Goal: Task Accomplishment & Management: Complete application form

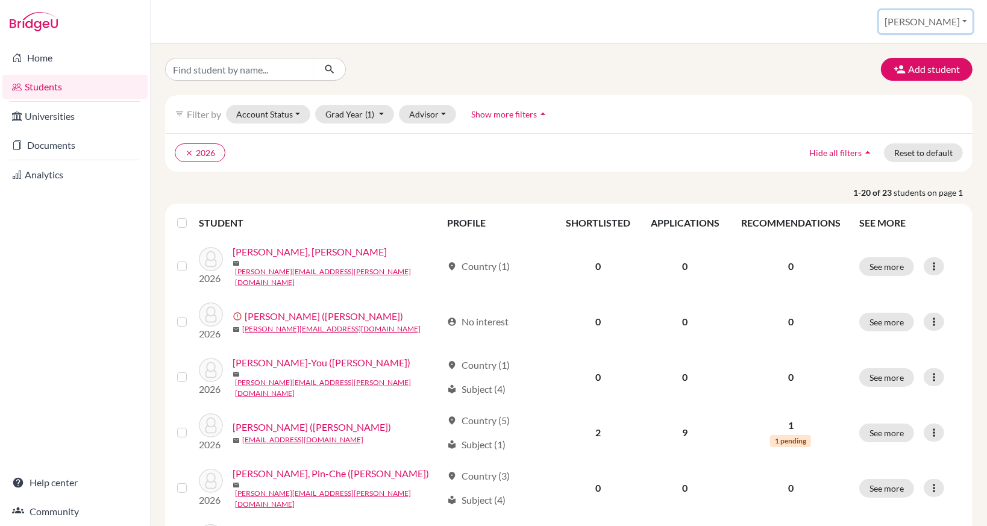
click at [949, 28] on button "[PERSON_NAME]" at bounding box center [925, 21] width 93 height 23
click at [898, 57] on link "Profile" at bounding box center [875, 48] width 95 height 19
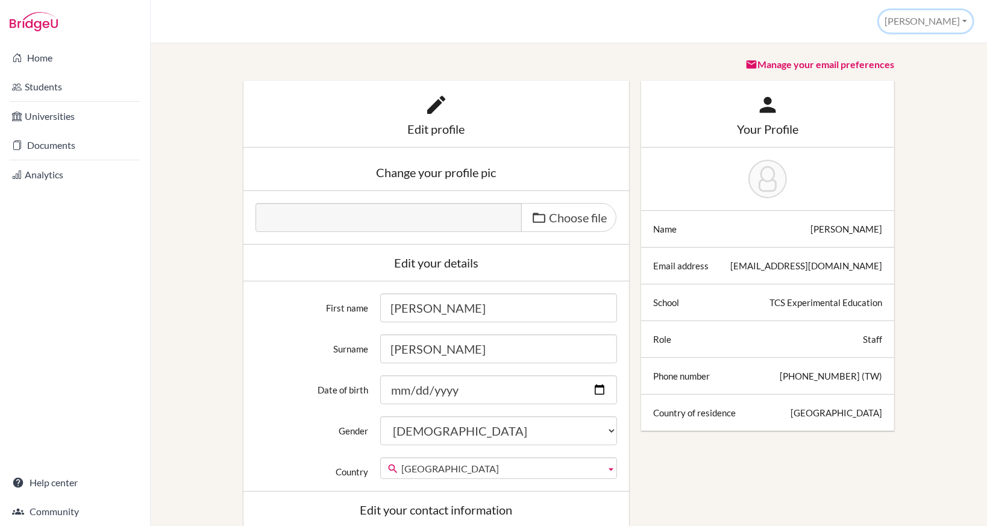
click at [942, 27] on button "[PERSON_NAME]" at bounding box center [925, 21] width 93 height 22
click at [911, 68] on link "School Settings" at bounding box center [924, 67] width 95 height 19
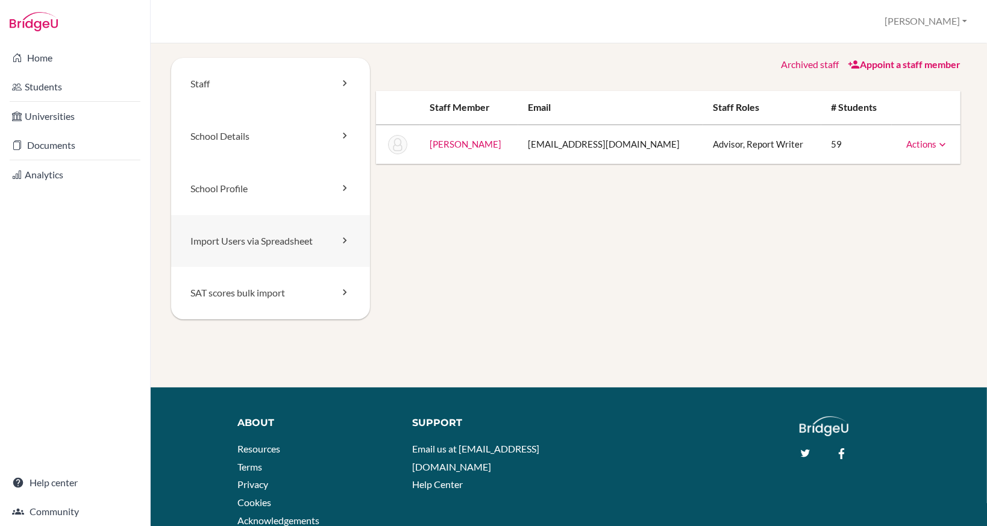
click at [276, 242] on link "Import Users via Spreadsheet" at bounding box center [270, 241] width 199 height 52
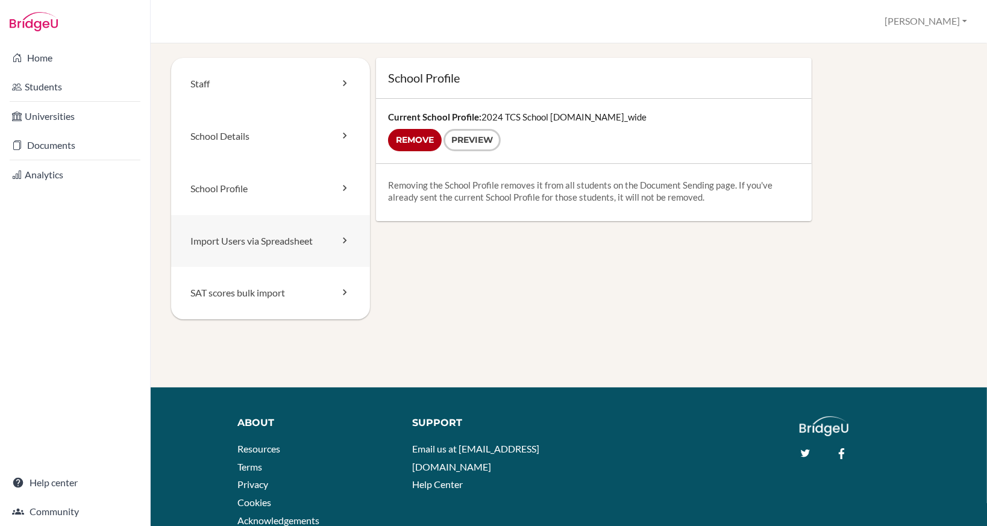
click at [279, 253] on link "Import Users via Spreadsheet" at bounding box center [270, 241] width 199 height 52
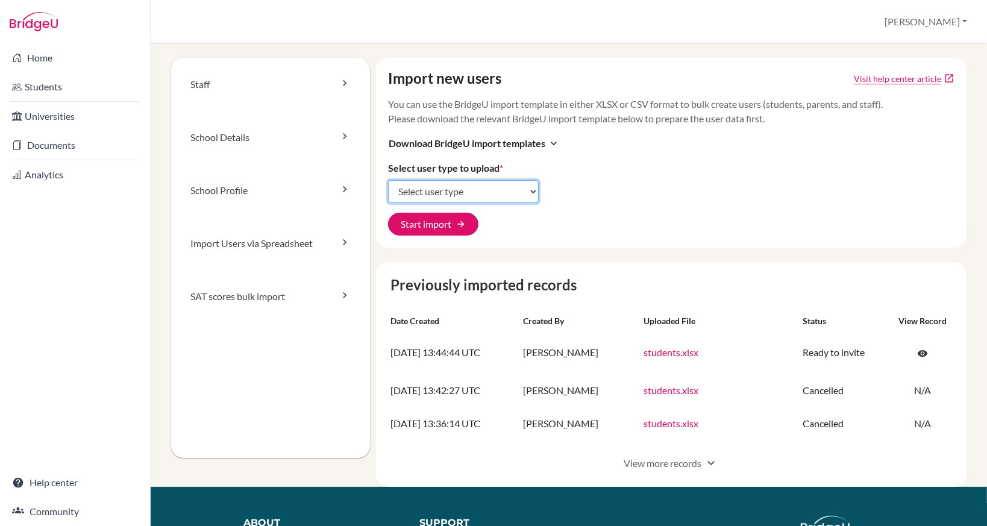
click at [458, 190] on select "Select user type Students Students and parents Parents Advisors Report writers" at bounding box center [463, 191] width 151 height 23
select select "students"
click at [388, 180] on select "Select user type Students Students and parents Parents Advisors Report writers" at bounding box center [463, 191] width 151 height 23
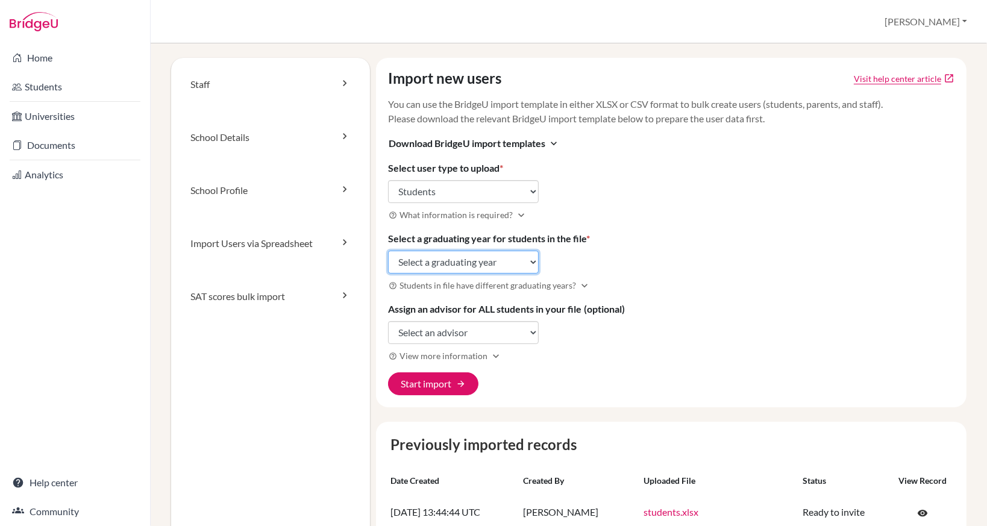
click at [519, 257] on select "Select a graduating year 2024 2025 2026 2027 2028 2029" at bounding box center [463, 262] width 151 height 23
select select "2027"
click at [388, 251] on select "Select a graduating year 2024 2025 2026 2027 2028 2029" at bounding box center [463, 262] width 151 height 23
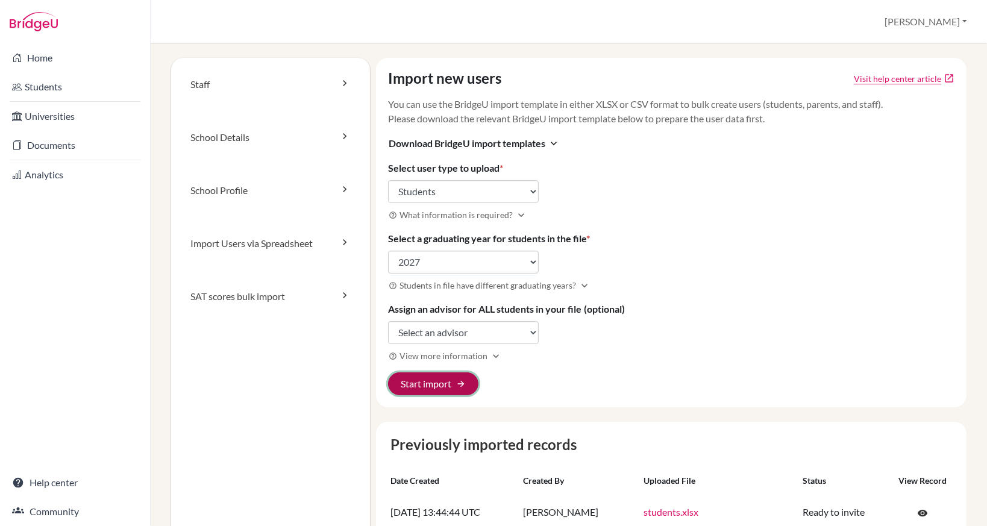
click at [446, 380] on button "Start import arrow_forward" at bounding box center [433, 383] width 90 height 23
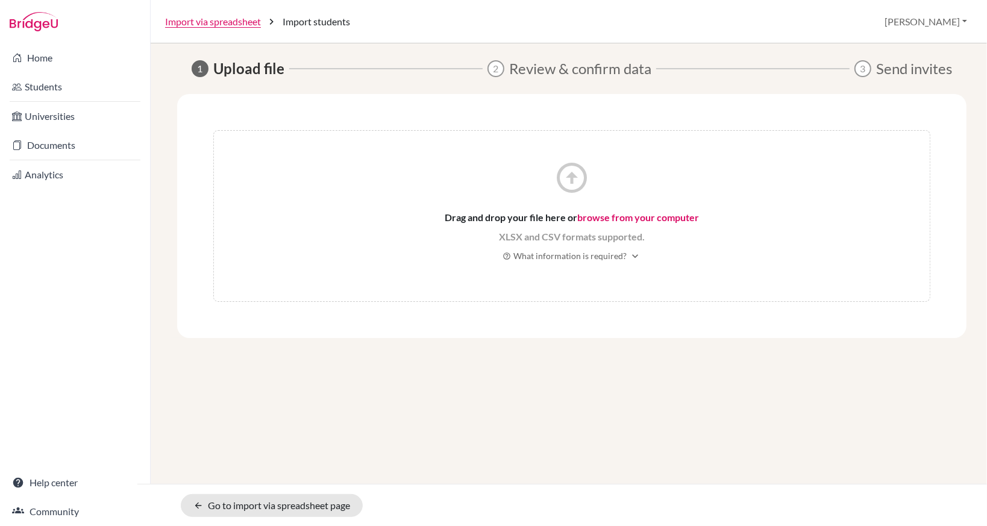
click at [596, 216] on link "browse from your computer" at bounding box center [638, 216] width 122 height 11
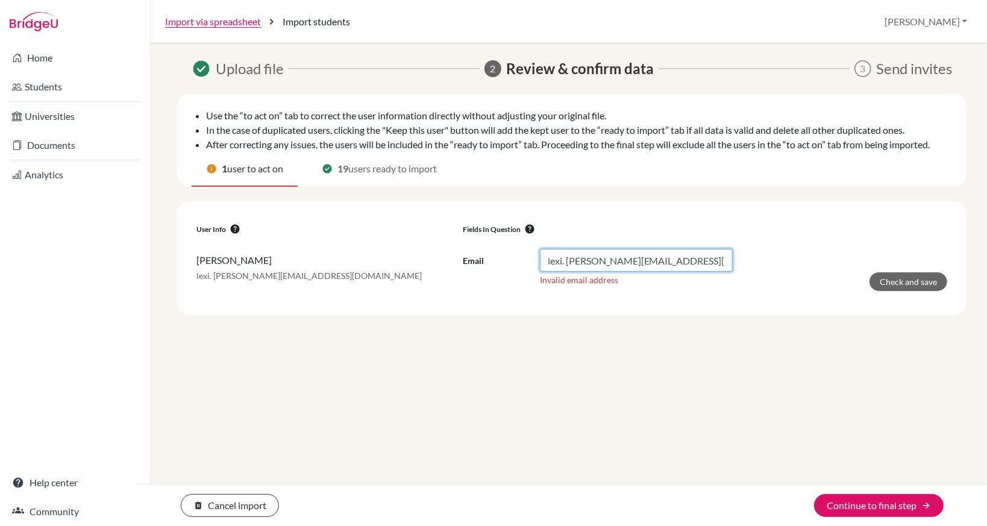
click at [564, 263] on input "lexi. chen@tcs.ntpc.edu.tw" at bounding box center [636, 260] width 193 height 23
type input "lexi.chen@tcs.ntpc.edu.tw"
click at [696, 338] on div "check_circle Upload file 2 Review & confirm data 3 Send invites Use the “to act…" at bounding box center [568, 201] width 795 height 286
click at [904, 285] on button "Check and save" at bounding box center [908, 281] width 78 height 19
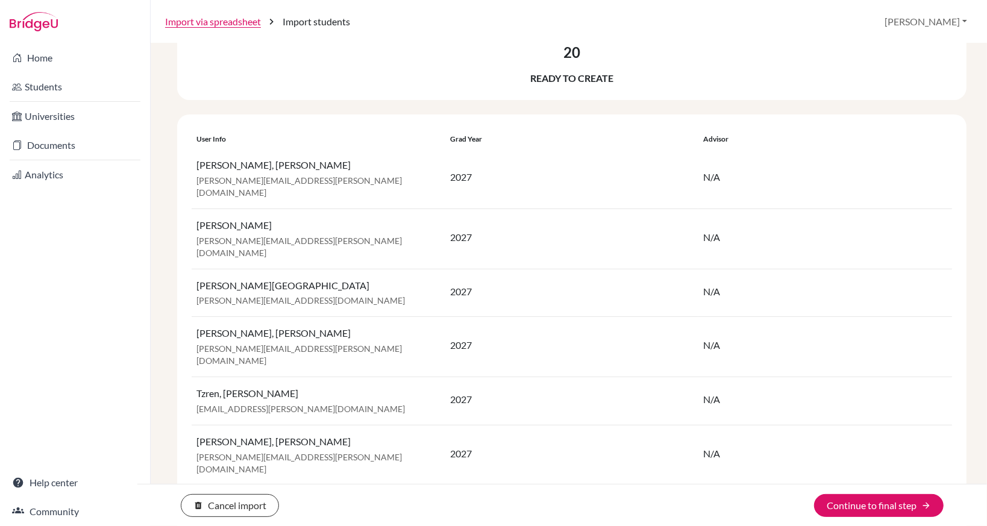
scroll to position [112, 0]
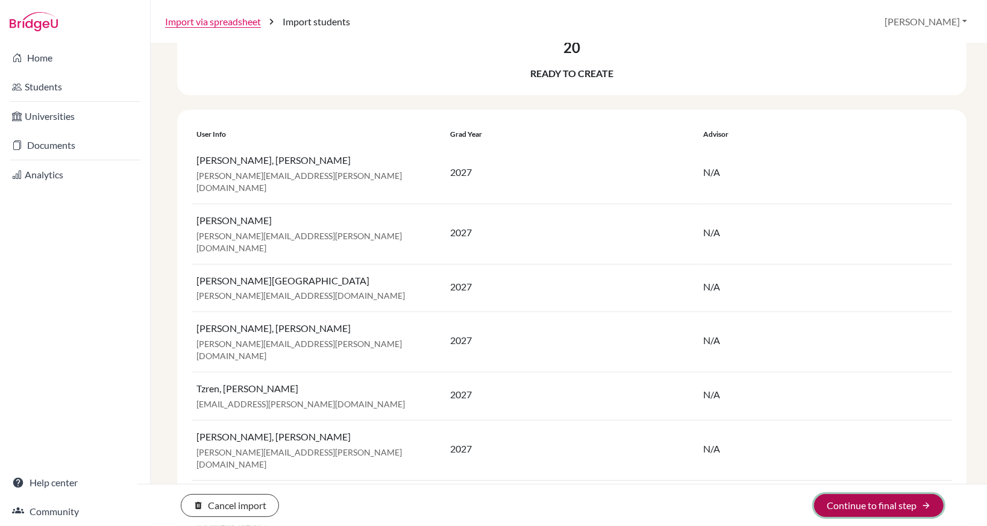
click at [857, 507] on button "Continue to final step arrow_forward" at bounding box center [879, 505] width 130 height 23
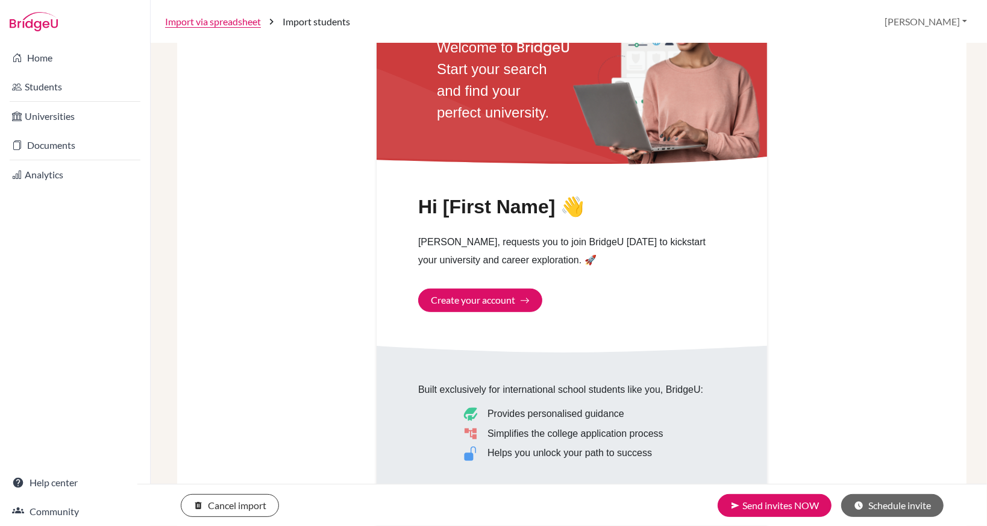
scroll to position [455, 0]
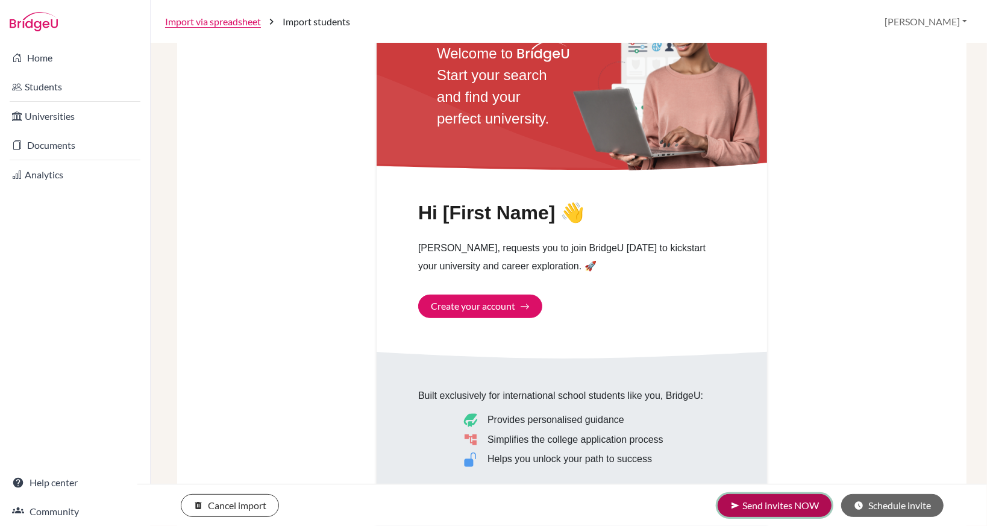
click at [767, 512] on button "send Send invites NOW" at bounding box center [774, 505] width 114 height 23
